Goal: Information Seeking & Learning: Check status

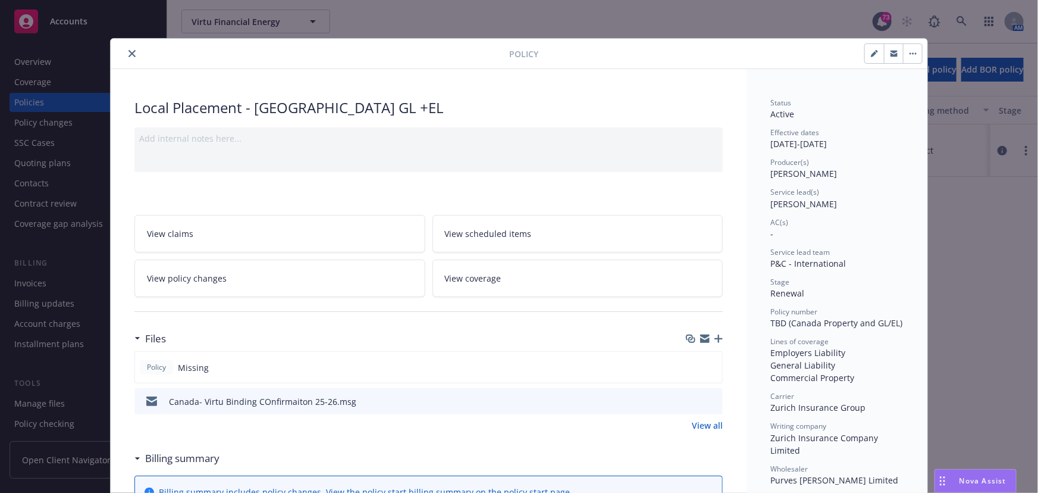
scroll to position [270, 0]
